Goal: Task Accomplishment & Management: Complete application form

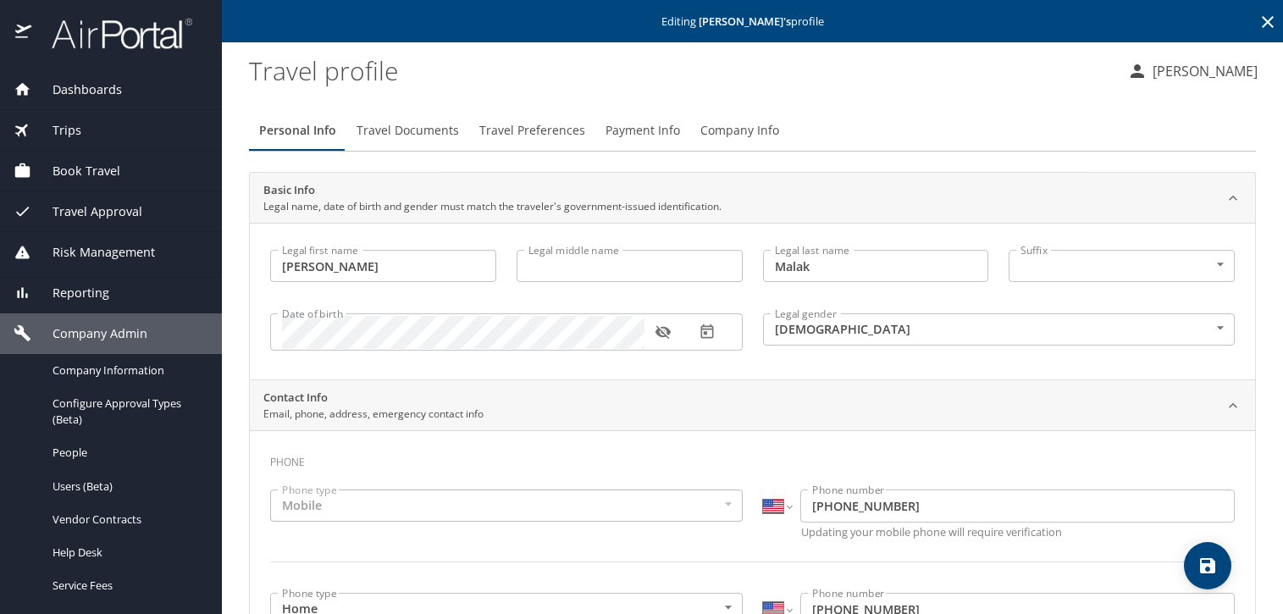
select select "US"
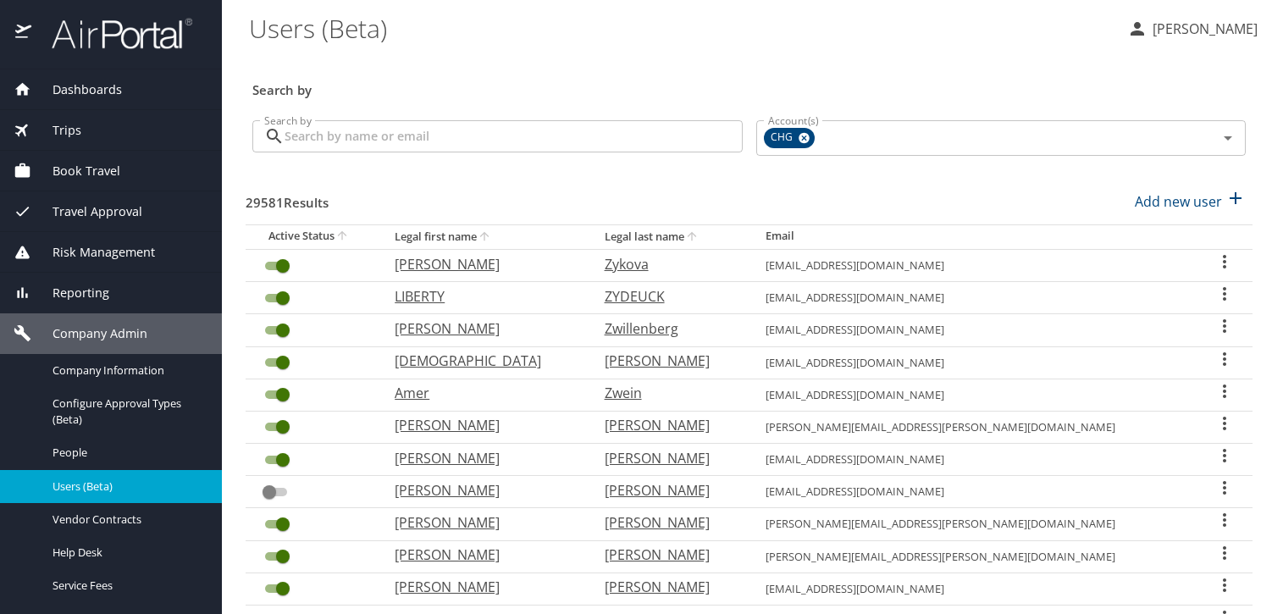
click at [492, 130] on input "Search by" at bounding box center [513, 136] width 458 height 32
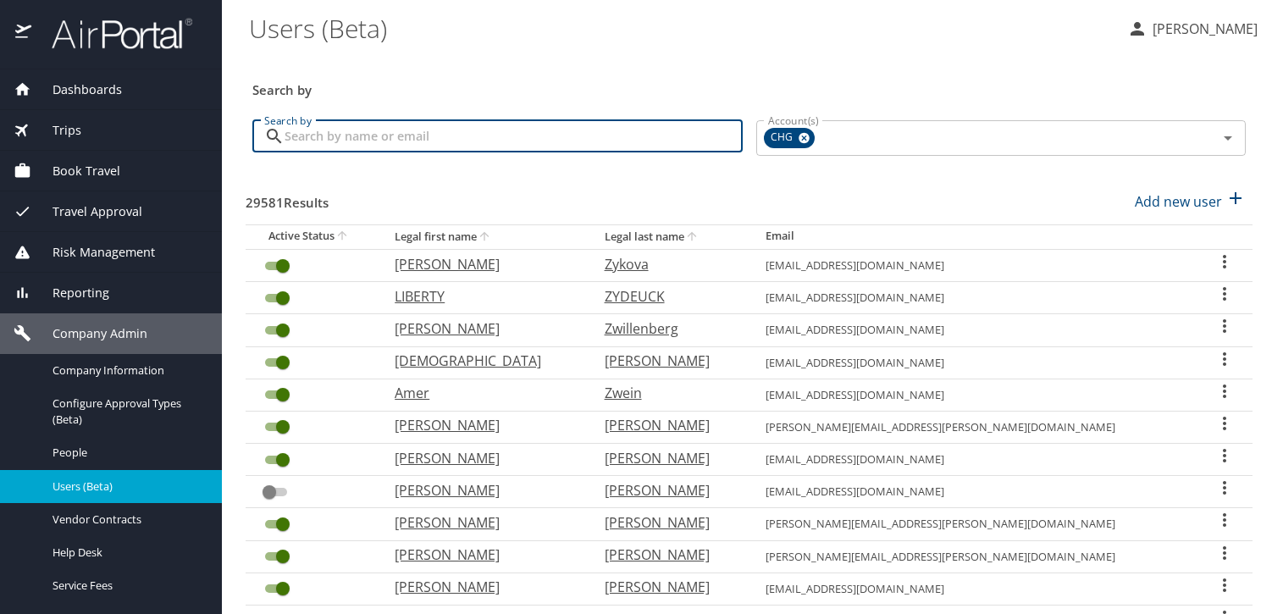
paste input "[PERSON_NAME][EMAIL_ADDRESS][PERSON_NAME][DOMAIN_NAME]"
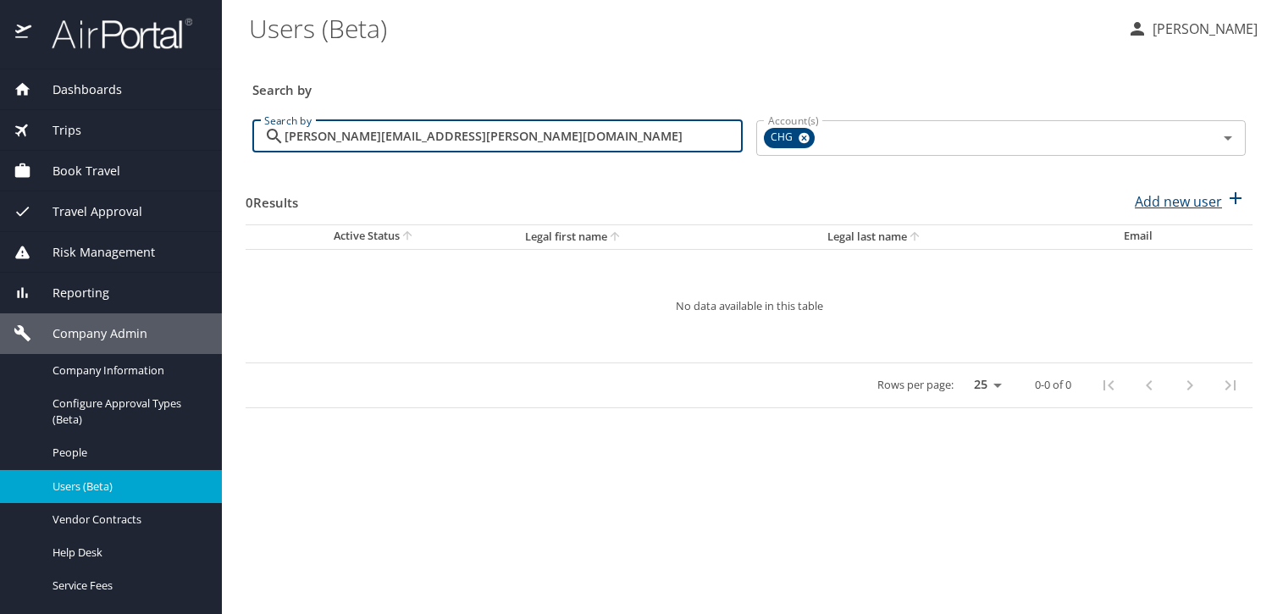
type input "[PERSON_NAME][EMAIL_ADDRESS][PERSON_NAME][DOMAIN_NAME]"
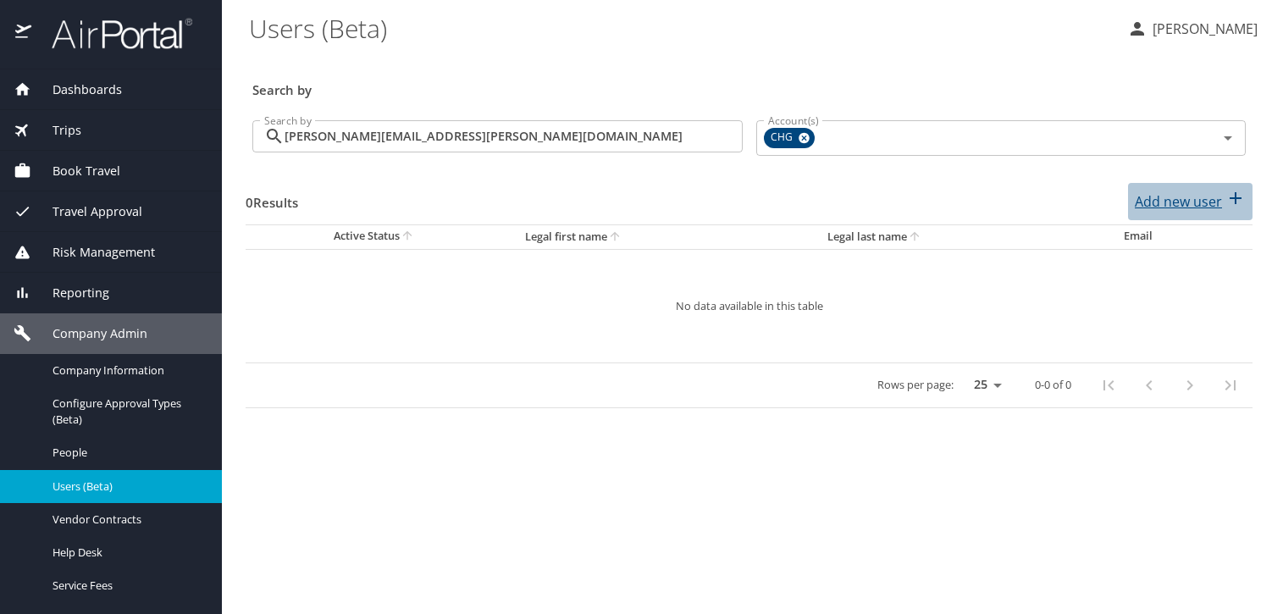
click at [1196, 198] on p "Add new user" at bounding box center [1177, 201] width 87 height 20
select select "US"
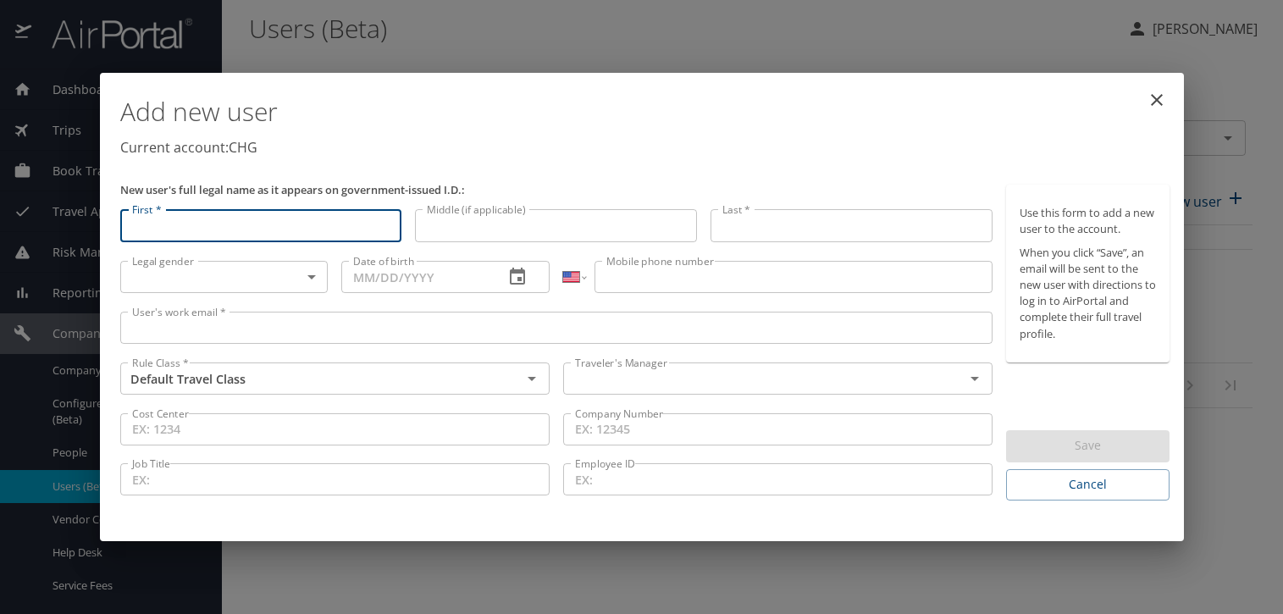
click at [559, 320] on input "User's work email *" at bounding box center [556, 328] width 873 height 32
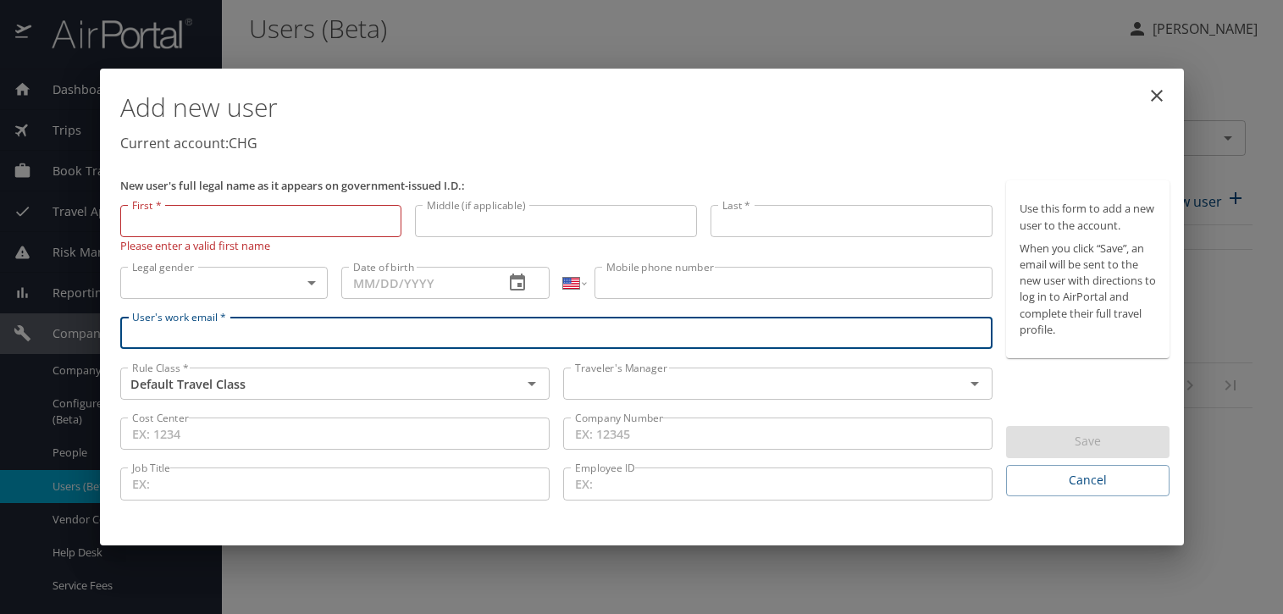
paste input "[PERSON_NAME][EMAIL_ADDRESS][PERSON_NAME][DOMAIN_NAME]"
type input "[PERSON_NAME][EMAIL_ADDRESS][PERSON_NAME][DOMAIN_NAME]"
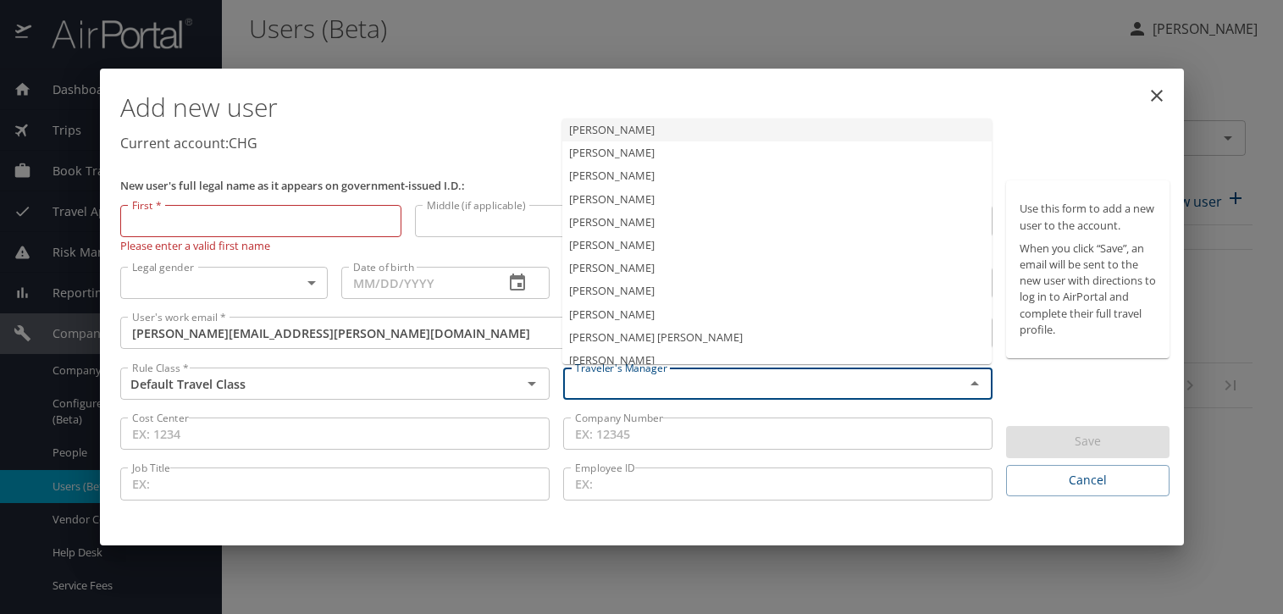
click at [609, 386] on input "text" at bounding box center [752, 384] width 369 height 22
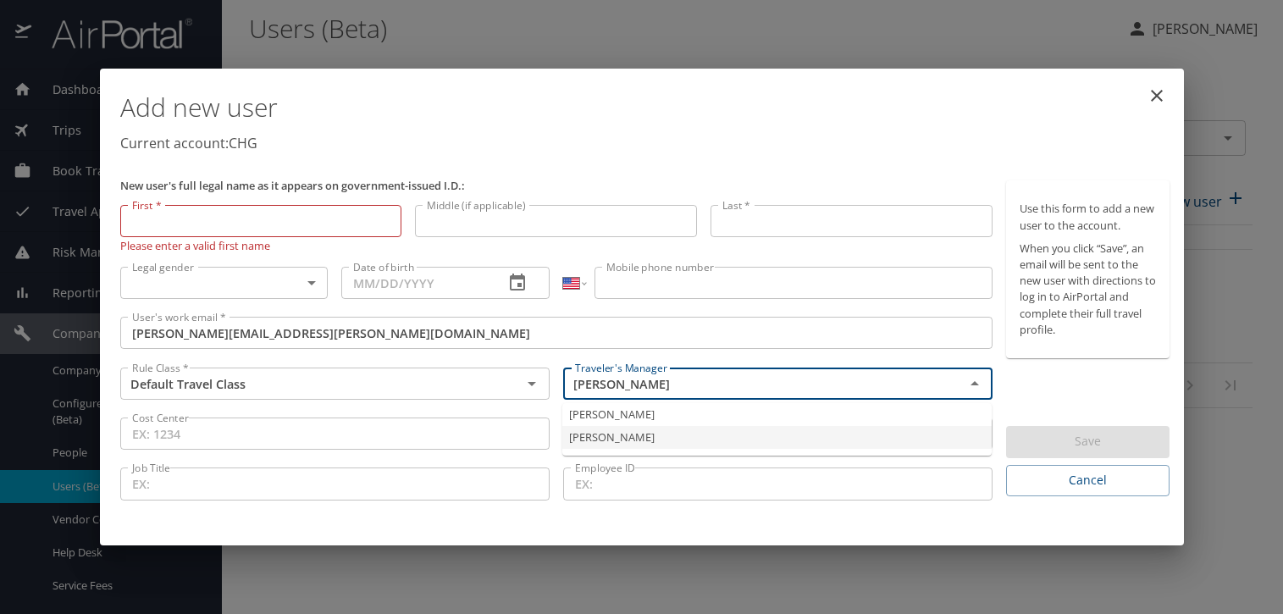
click at [621, 427] on li "Jeffery Bitton" at bounding box center [776, 437] width 429 height 23
type input "Jeffery Bitton"
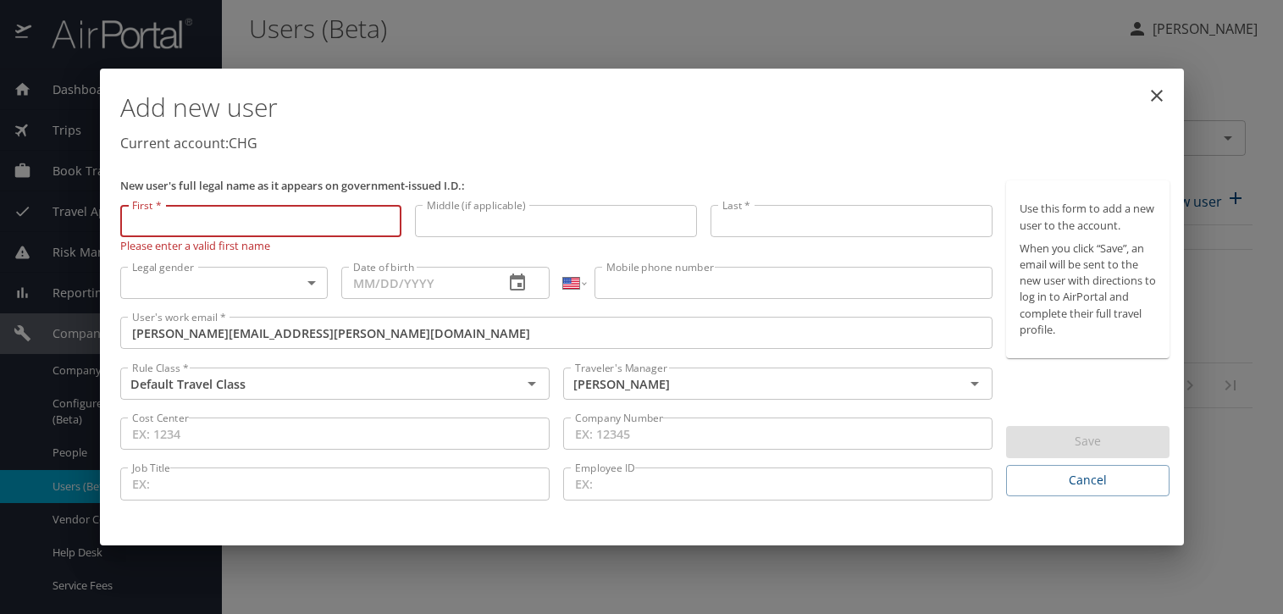
click at [295, 229] on input "First *" at bounding box center [261, 221] width 282 height 32
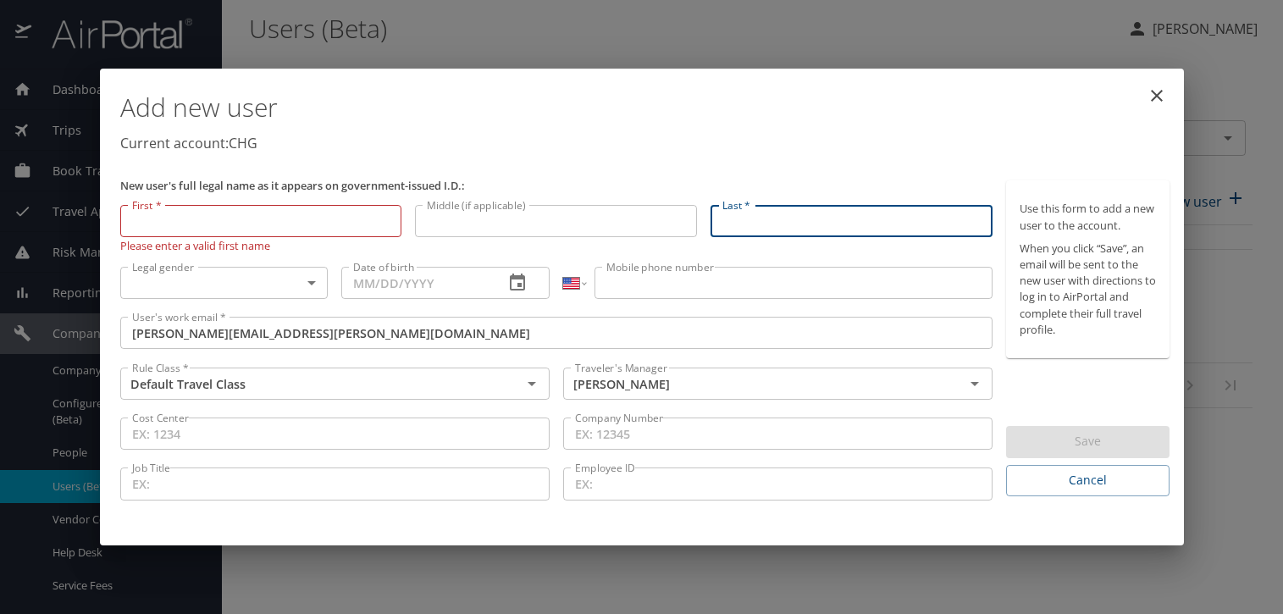
click at [781, 216] on input "Last *" at bounding box center [851, 221] width 282 height 32
paste input "Dauleh"
type input "Dauleh"
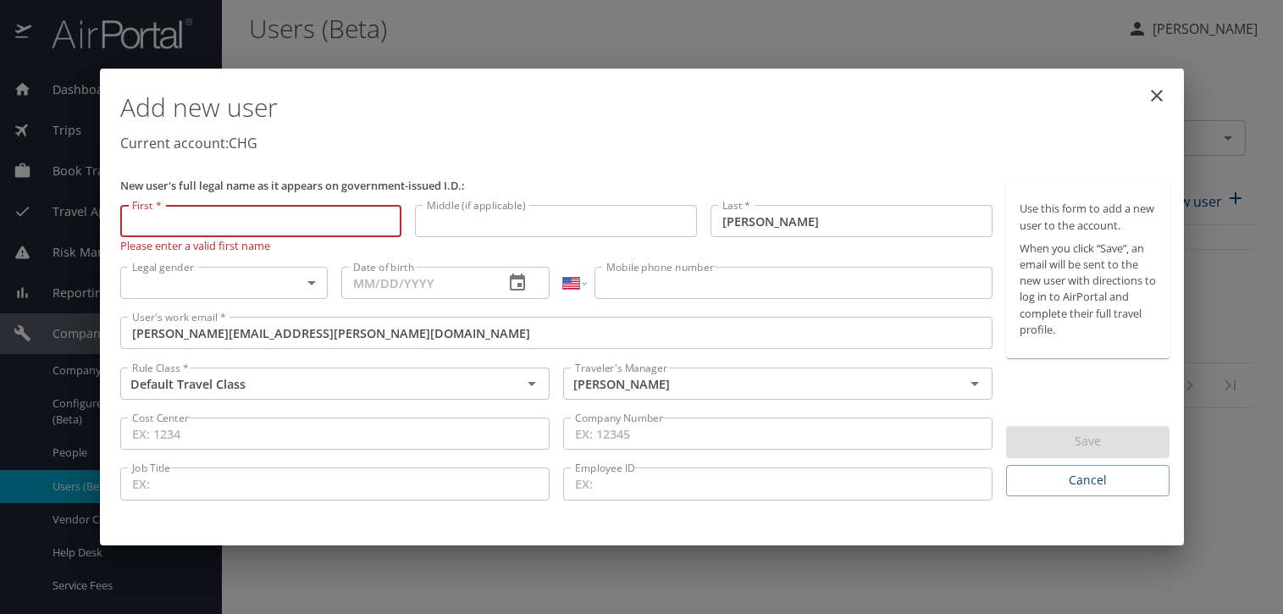
click at [255, 225] on input "First *" at bounding box center [261, 221] width 282 height 32
click at [254, 227] on input "First *" at bounding box center [261, 221] width 282 height 32
paste input "Mujahed"
type input "Mujahed"
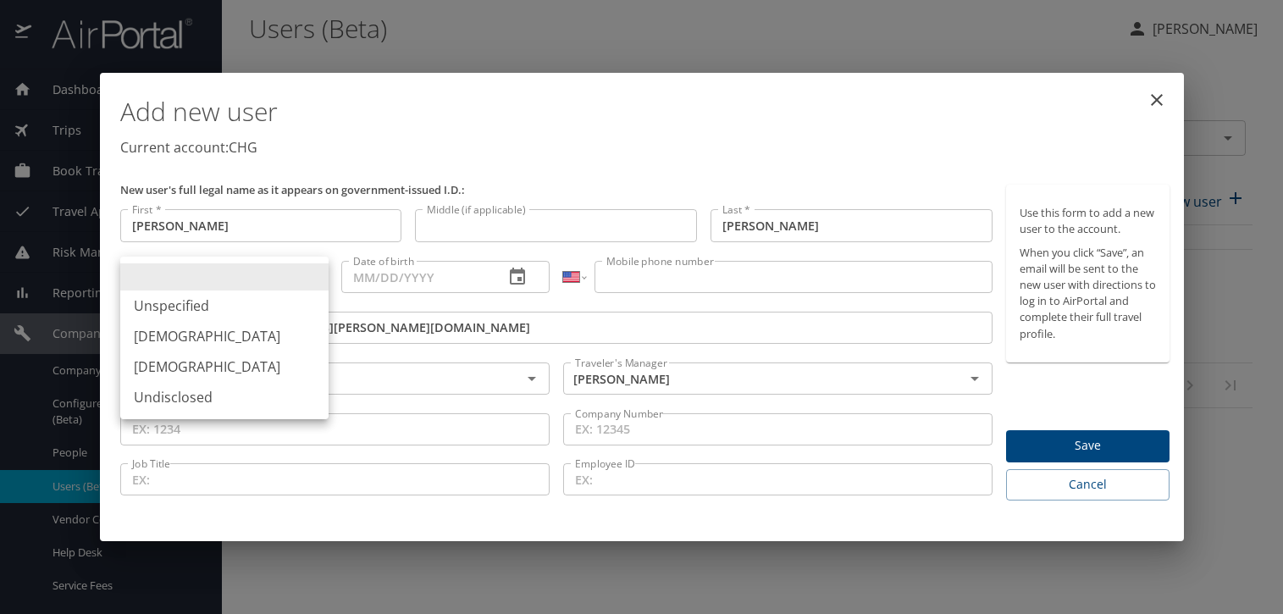
click at [238, 295] on body "Dashboards AirPortal 360™ Manager My Travel Dashboard Trips Airtinerary® Lookup…" at bounding box center [641, 307] width 1283 height 614
click at [237, 333] on li "[DEMOGRAPHIC_DATA]" at bounding box center [224, 336] width 208 height 30
type input "[DEMOGRAPHIC_DATA]"
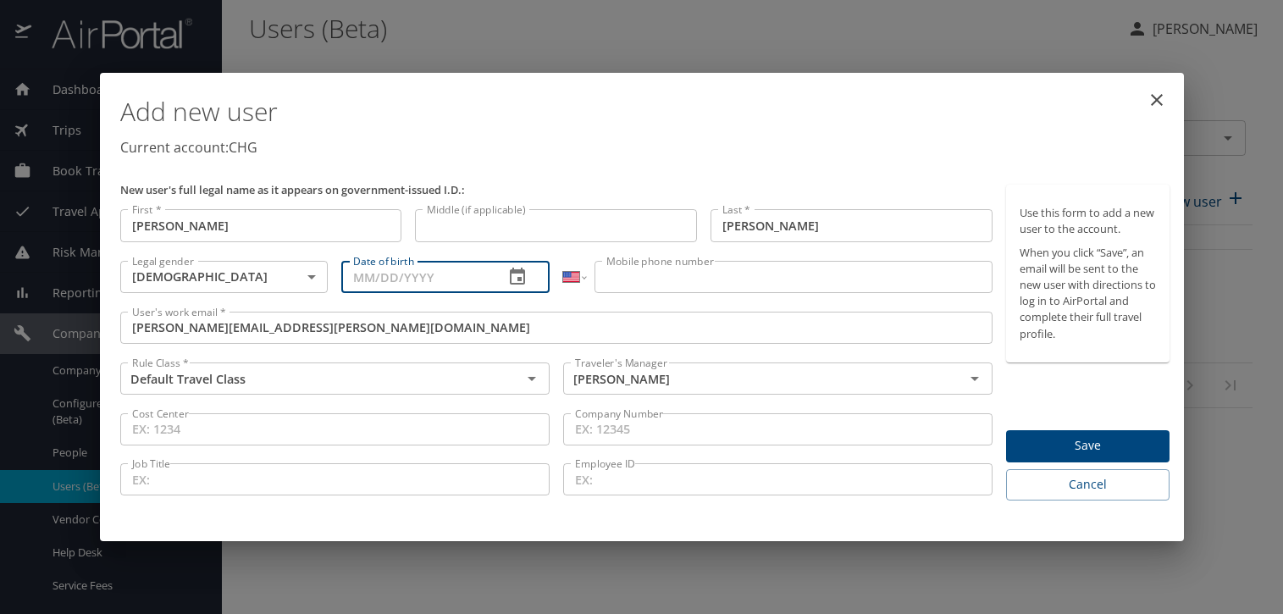
click at [398, 285] on input "Date of birth" at bounding box center [415, 277] width 149 height 32
type input "05/16/1987"
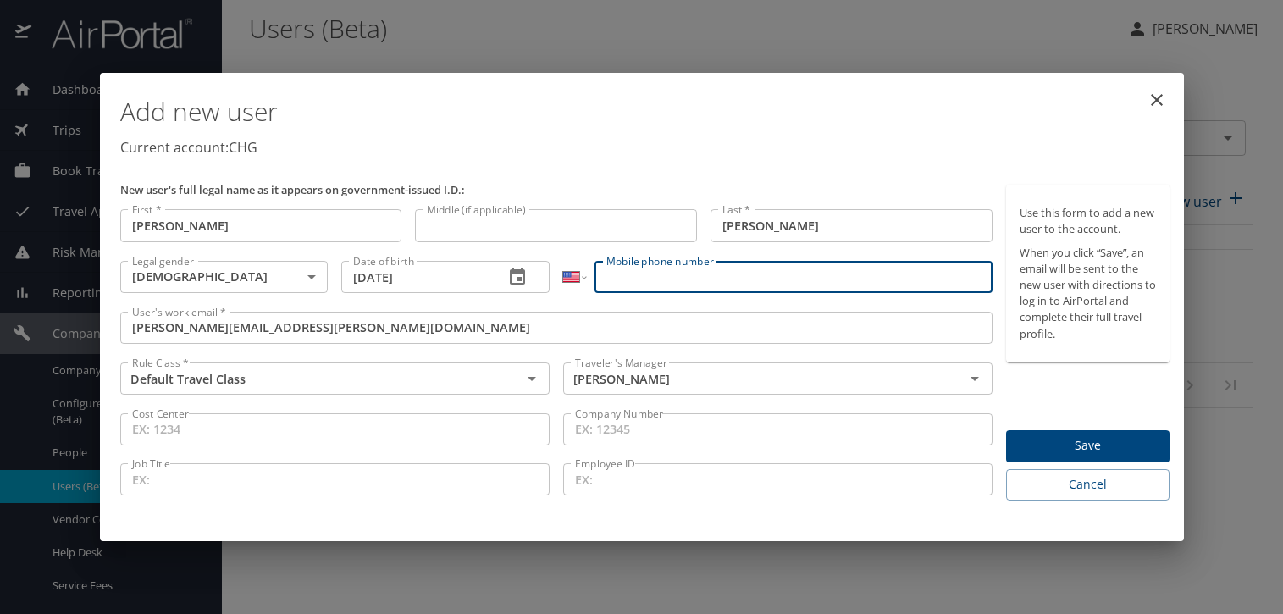
click at [626, 282] on input "Mobile phone number" at bounding box center [793, 277] width 398 height 32
paste input "(717) 307-0226"
type input "(717) 307-0226"
click at [1032, 395] on div "Use this form to add a new user to the account. When you click “Save”, an email…" at bounding box center [1087, 343] width 163 height 316
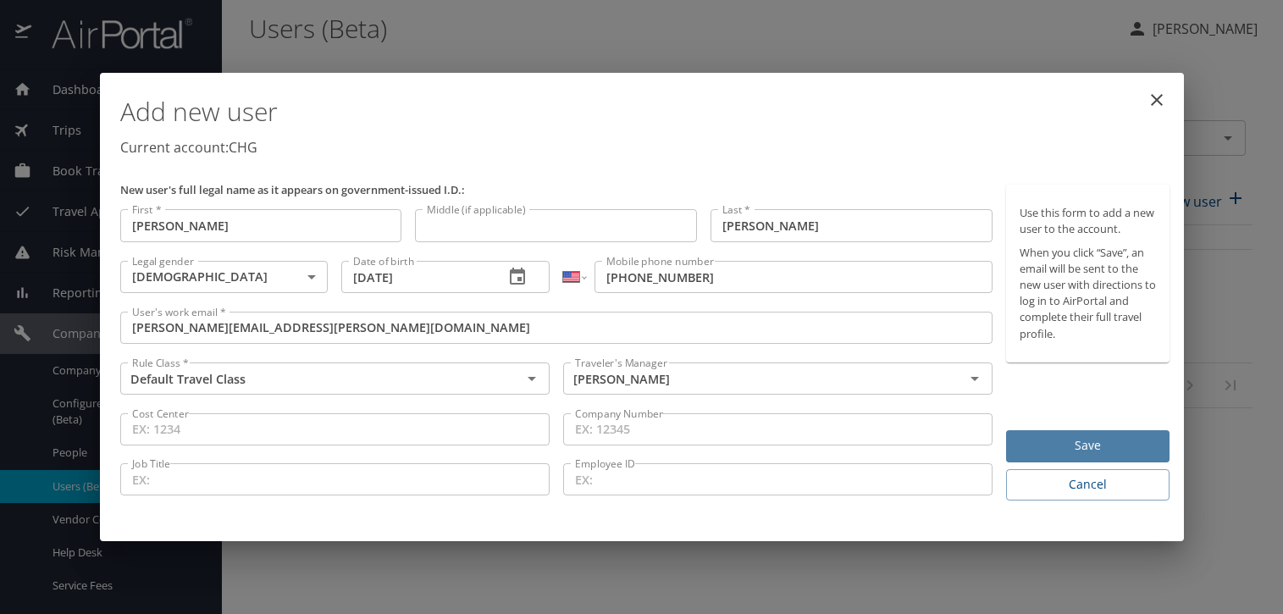
click at [1073, 440] on span "Save" at bounding box center [1087, 445] width 136 height 21
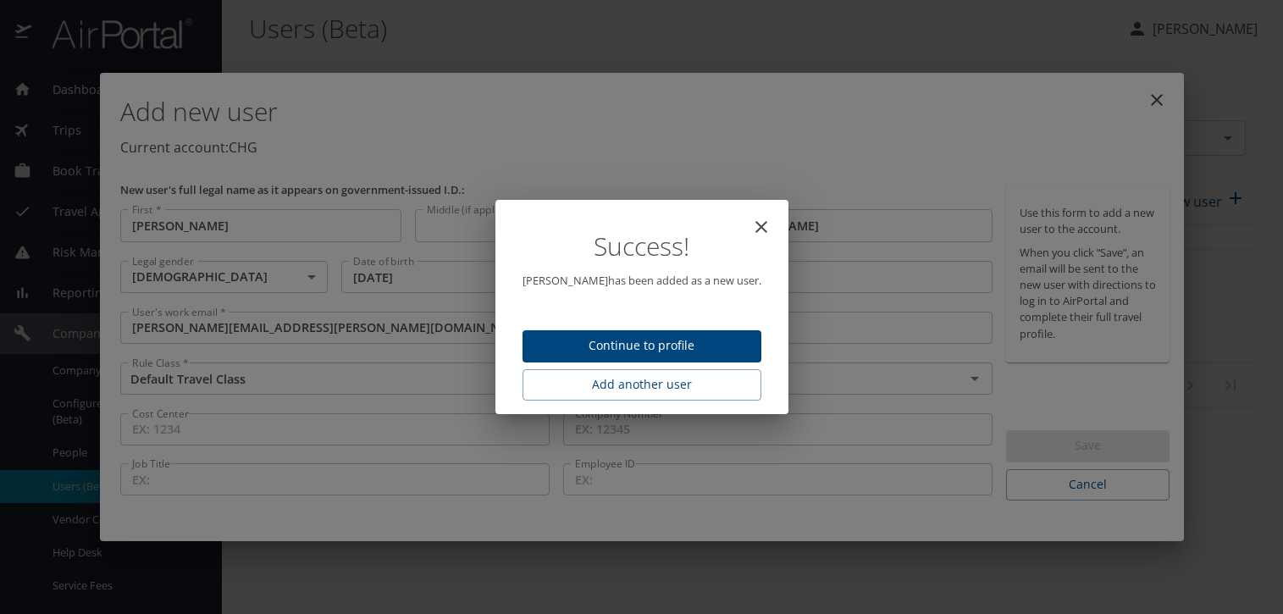
click at [676, 338] on span "Continue to profile" at bounding box center [642, 345] width 212 height 21
select select "US"
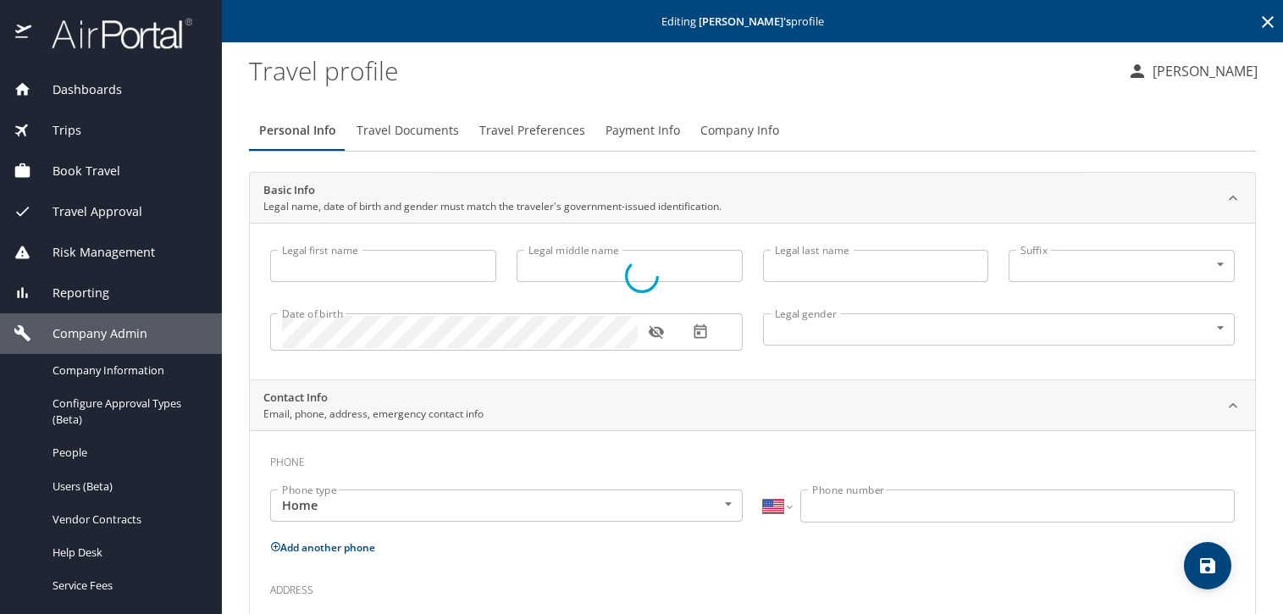
type input "Mujahed"
type input "Dauleh"
type input "[DEMOGRAPHIC_DATA]"
select select "US"
